Goal: Task Accomplishment & Management: Manage account settings

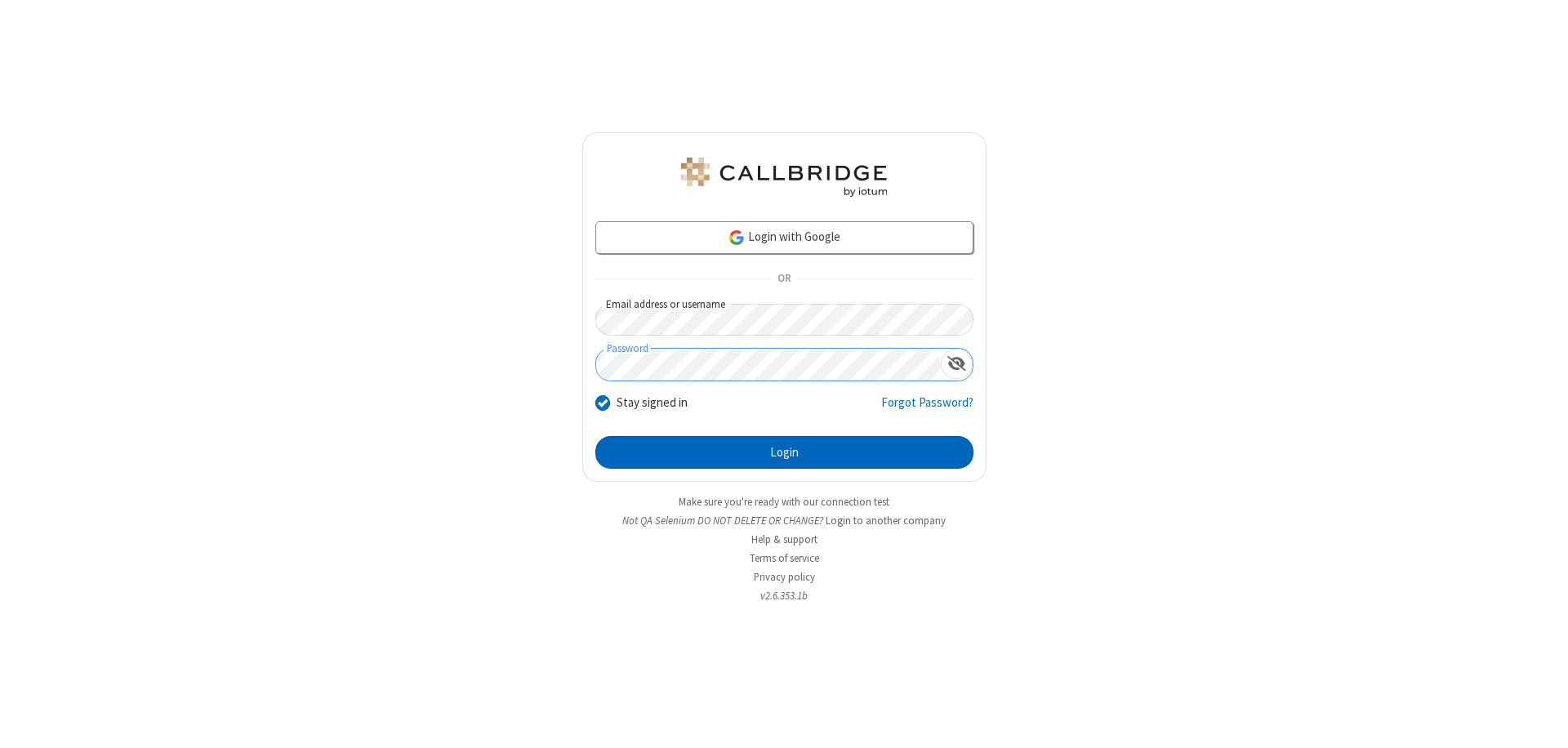
click at [784, 452] on button "Login" at bounding box center [784, 452] width 378 height 32
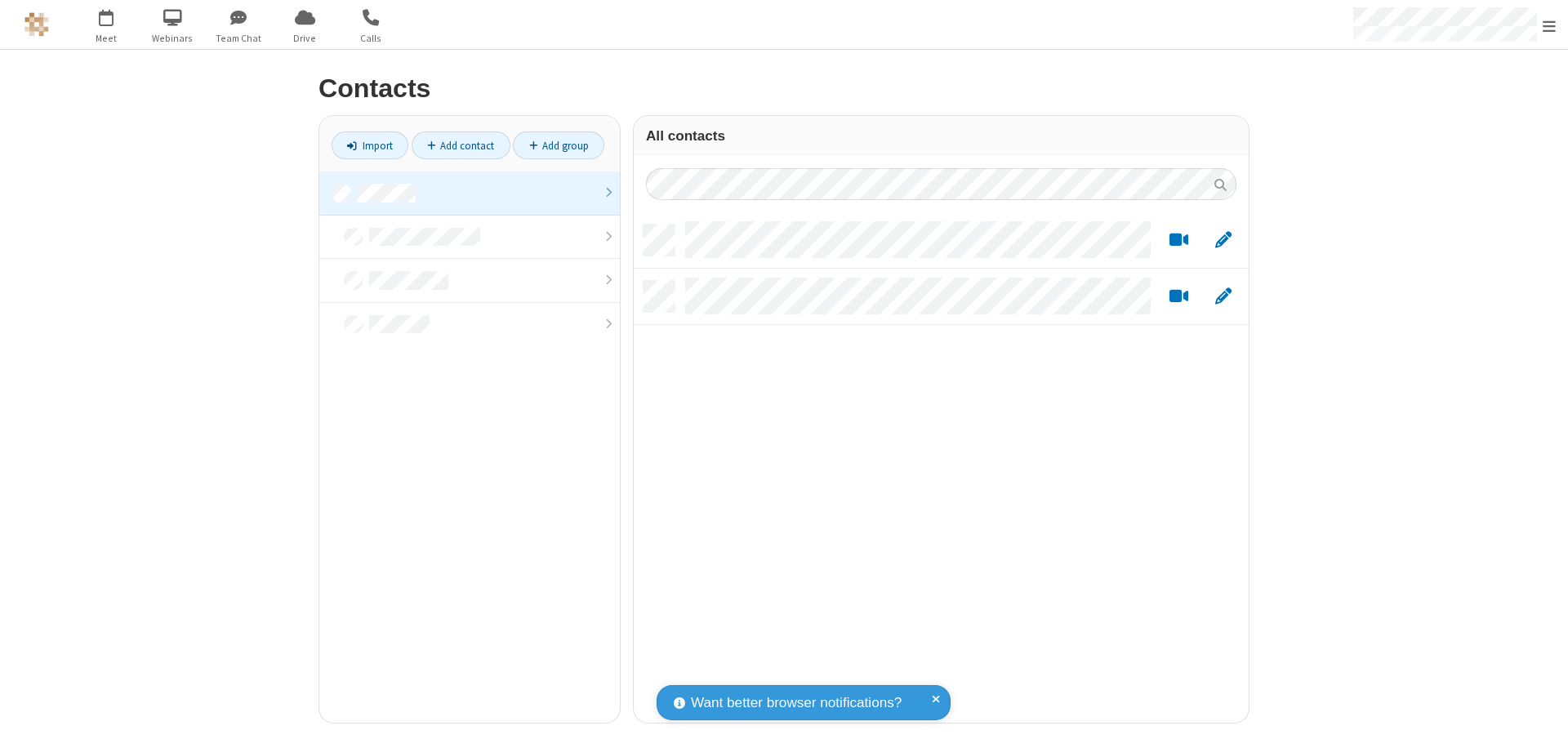
scroll to position [498, 603]
click at [470, 193] on link at bounding box center [469, 193] width 300 height 44
click at [461, 145] on link "Add contact" at bounding box center [461, 145] width 99 height 27
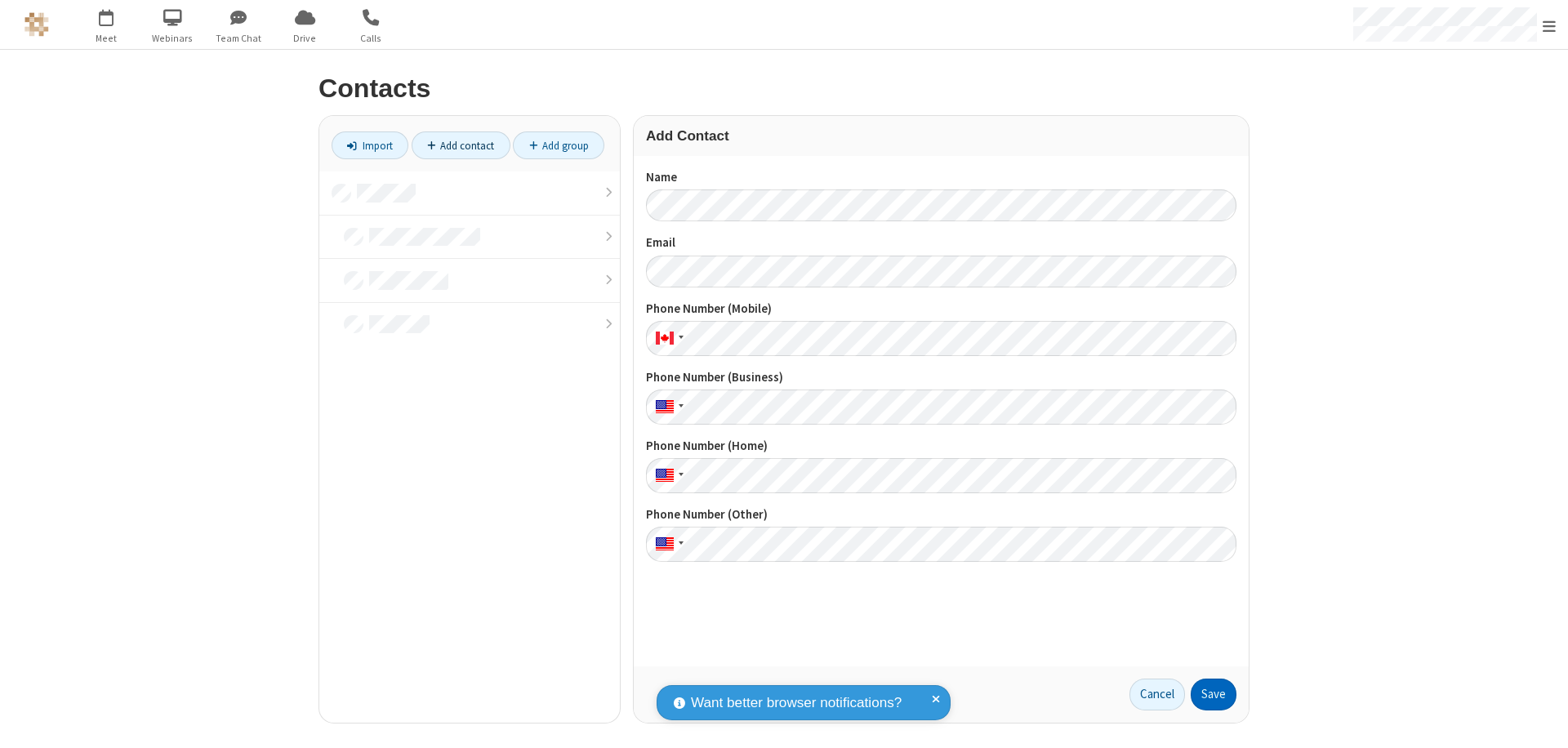
click at [1214, 694] on button "Save" at bounding box center [1213, 694] width 46 height 32
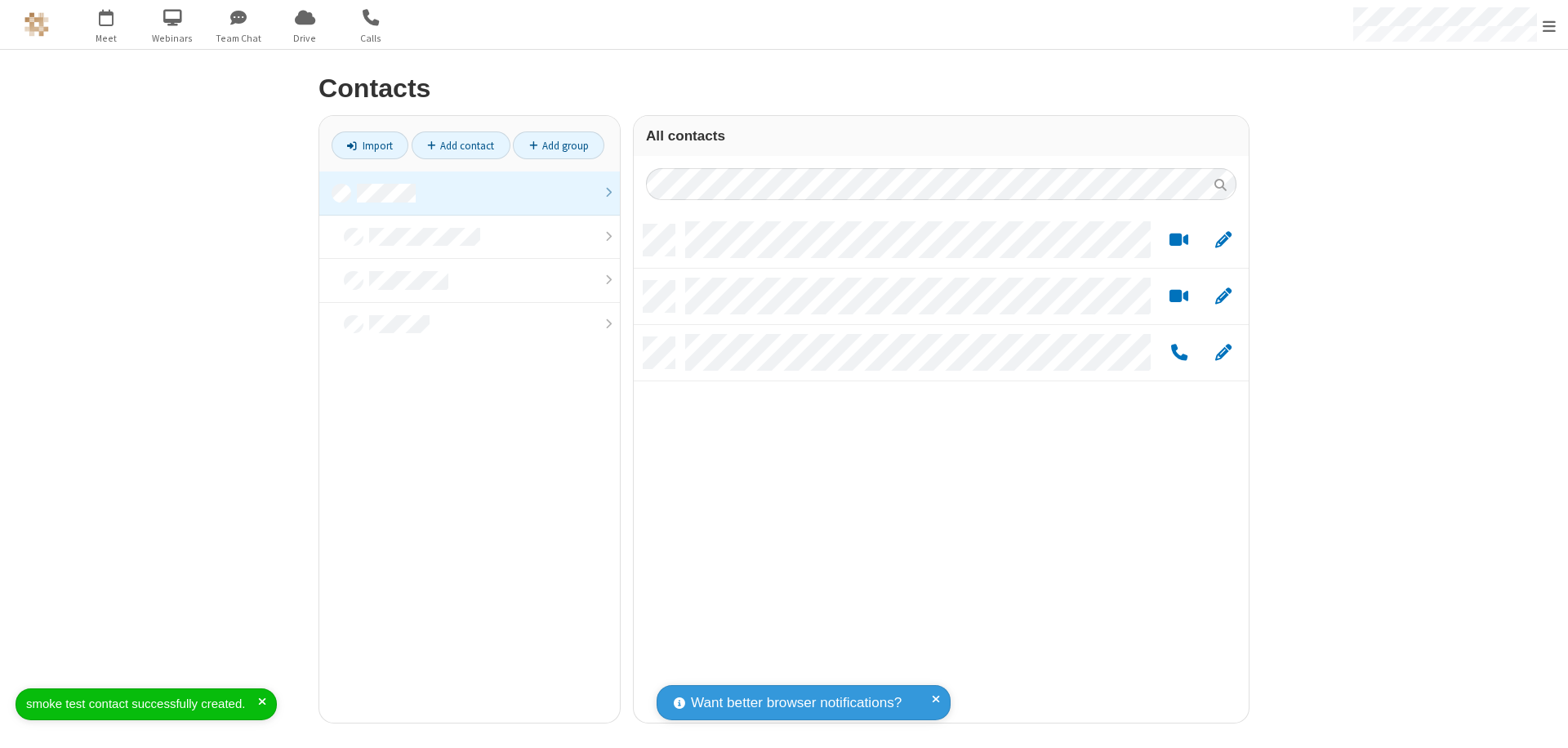
scroll to position [498, 603]
